Goal: Task Accomplishment & Management: Manage account settings

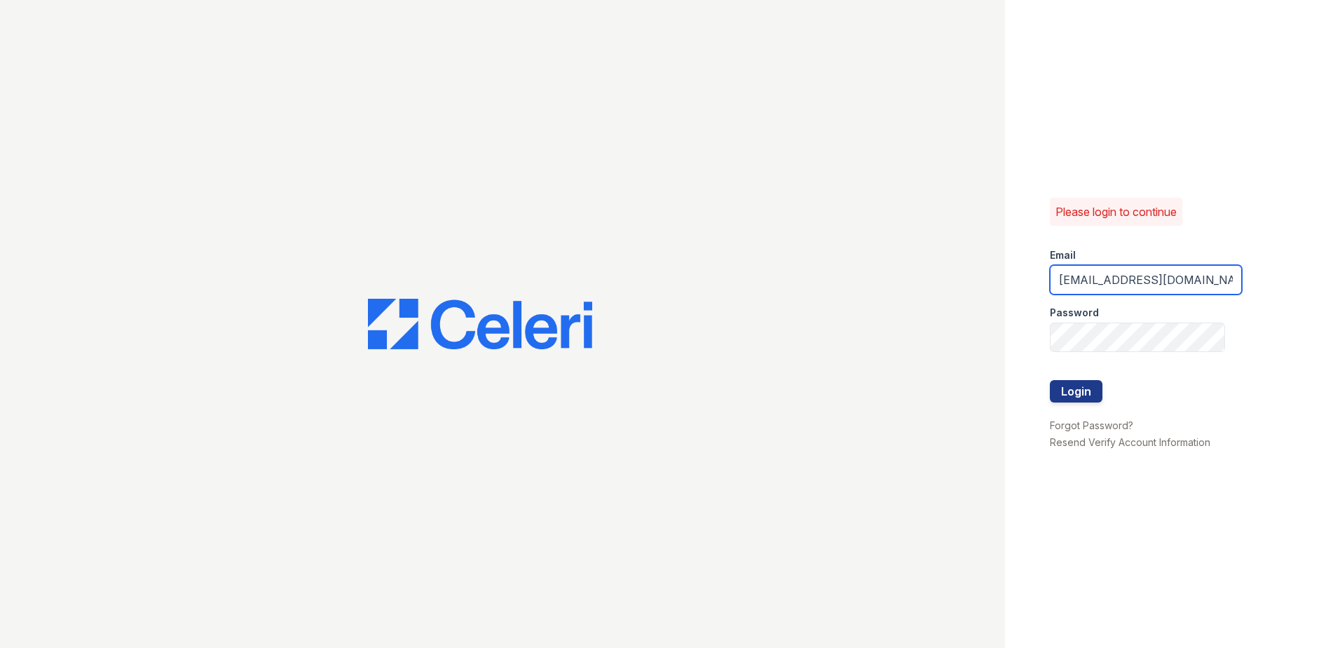
click at [1198, 282] on input "Arrivebrentwood@trinity-pm.com" at bounding box center [1146, 279] width 192 height 29
type input "bfischer@trinity-pm.com"
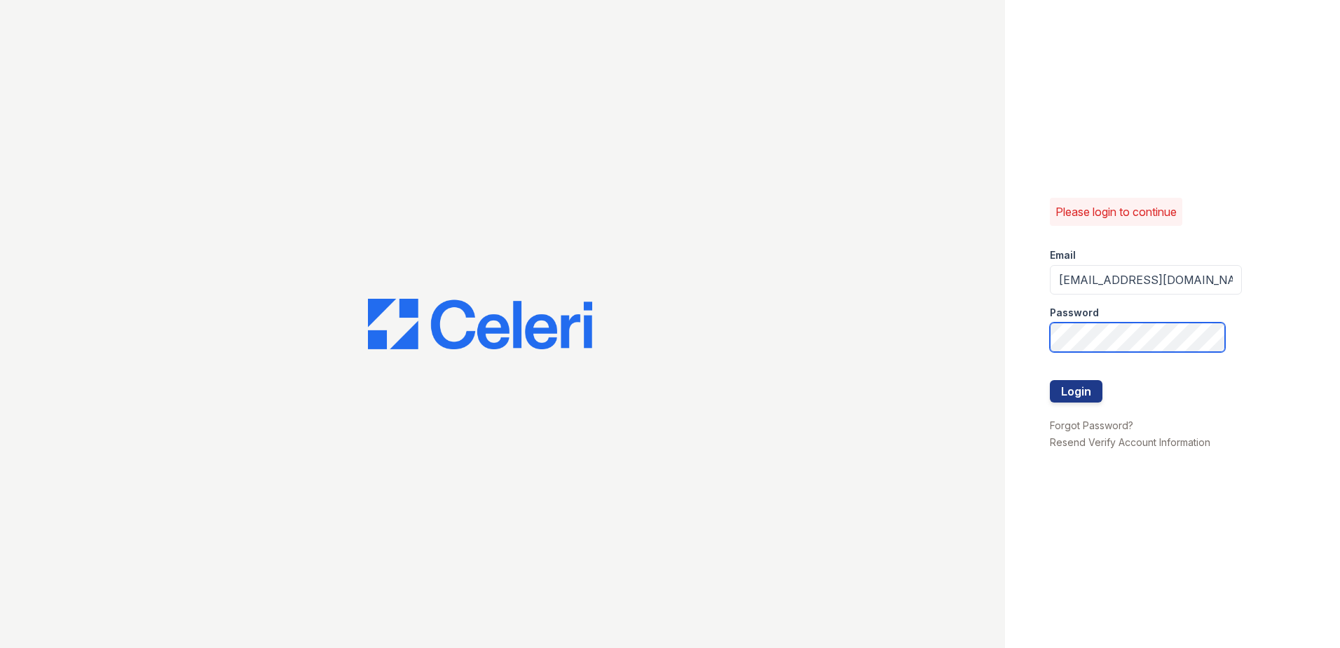
click at [1050, 380] on button "Login" at bounding box center [1076, 391] width 53 height 22
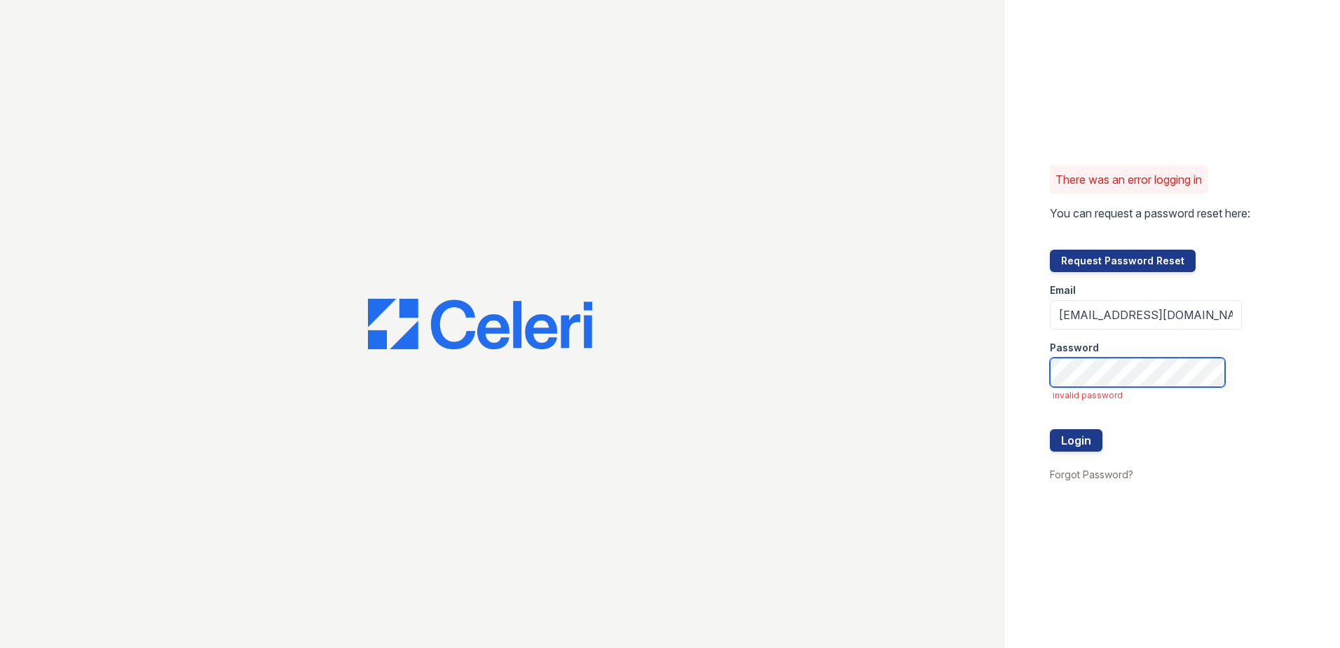
click at [1050, 429] on button "Login" at bounding box center [1076, 440] width 53 height 22
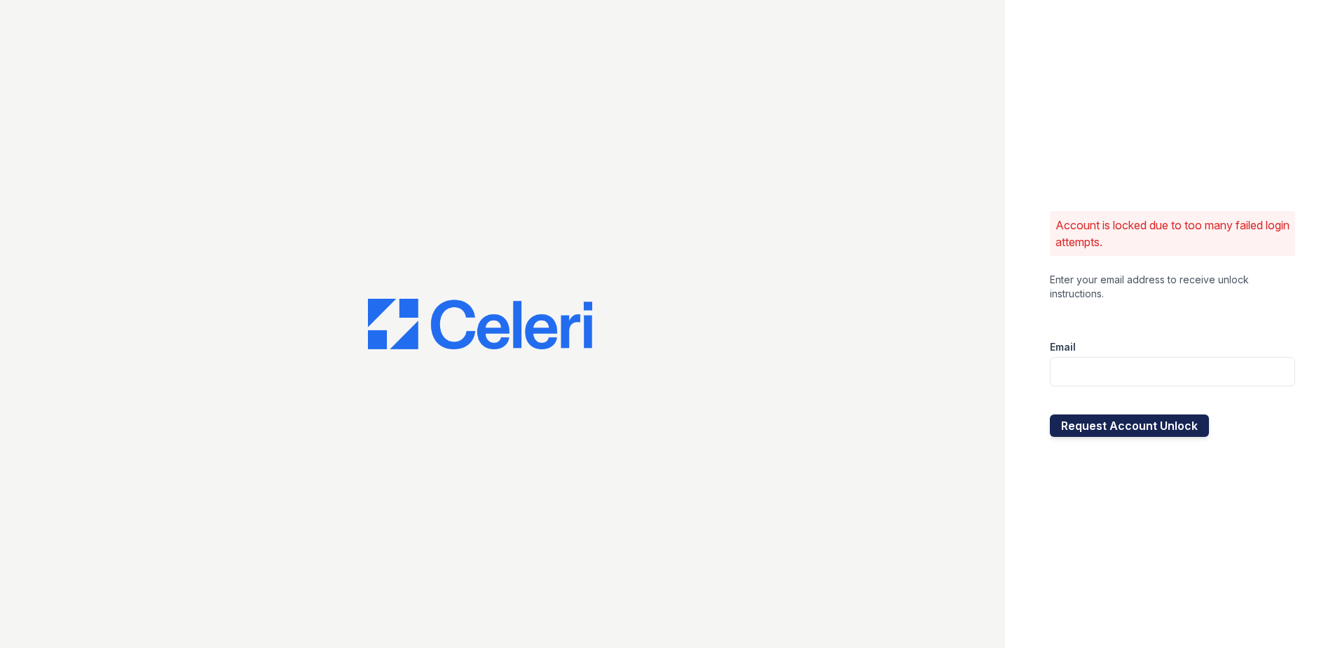
click at [1116, 426] on button "Request Account Unlock" at bounding box center [1129, 425] width 159 height 22
